Goal: Navigation & Orientation: Find specific page/section

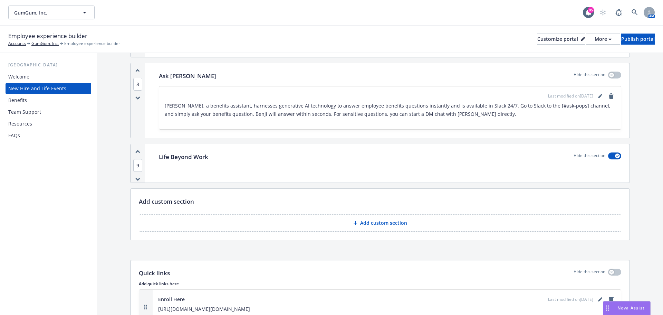
scroll to position [967, 0]
